Goal: Navigation & Orientation: Find specific page/section

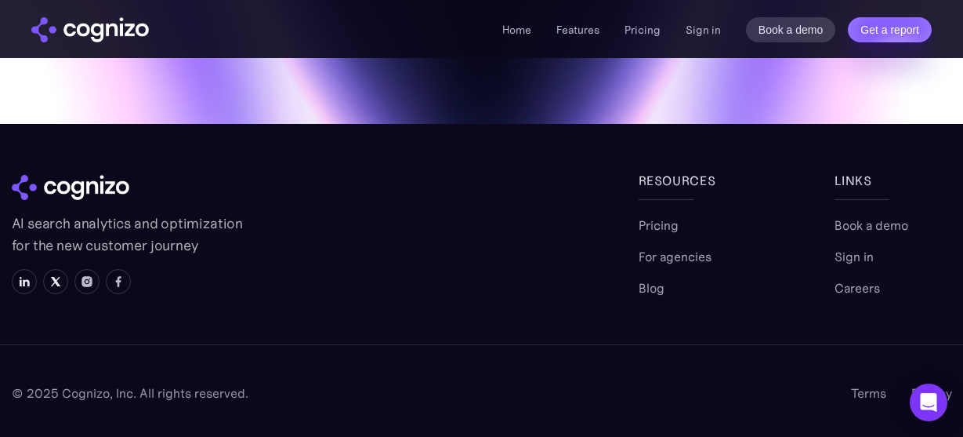
scroll to position [6449, 0]
click at [653, 292] on link "Blog" at bounding box center [652, 287] width 26 height 19
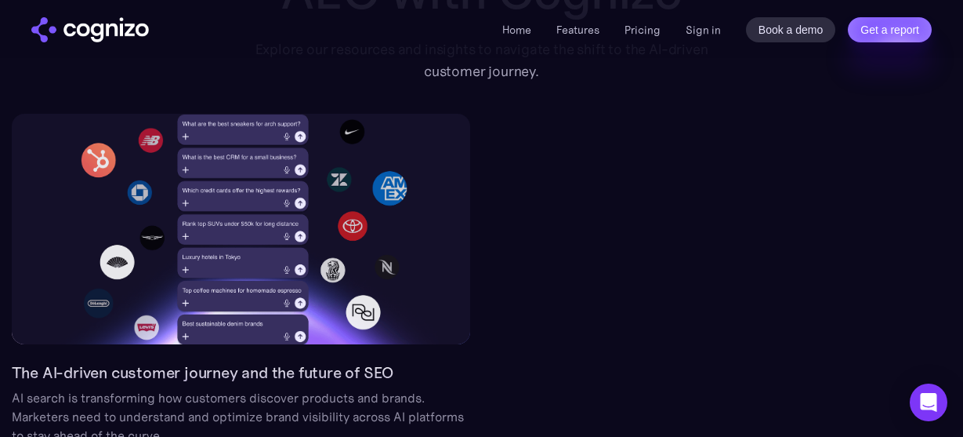
scroll to position [193, 0]
